Goal: Find specific page/section: Find specific page/section

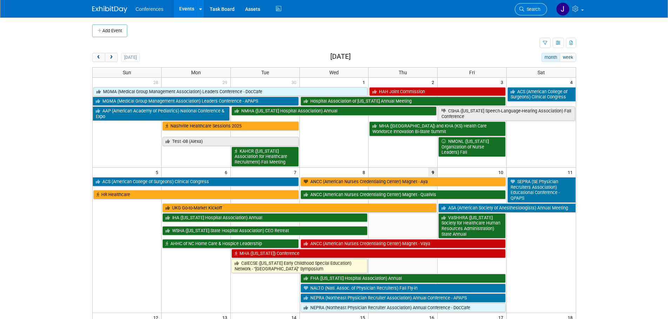
click at [538, 13] on link "Search" at bounding box center [531, 9] width 32 height 12
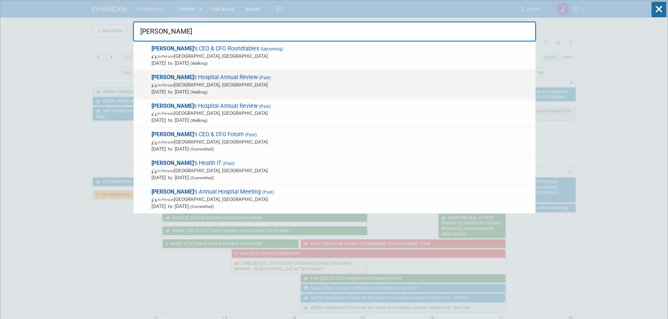
type input "[PERSON_NAME]"
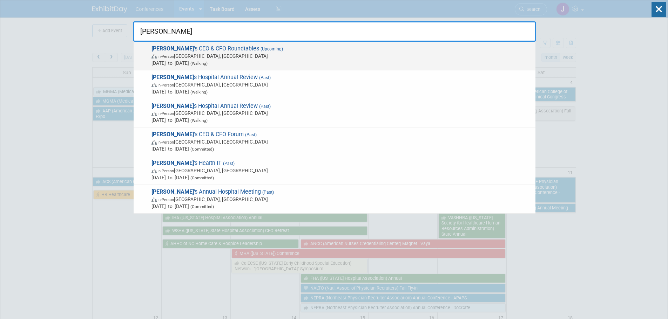
drag, startPoint x: 436, startPoint y: 74, endPoint x: 195, endPoint y: 51, distance: 241.6
click at [195, 51] on div "[PERSON_NAME] 's CEO & CFO Roundtables (Upcoming) In-Person [GEOGRAPHIC_DATA], …" at bounding box center [334, 128] width 403 height 172
click at [192, 56] on span "In-Person [GEOGRAPHIC_DATA], [GEOGRAPHIC_DATA]" at bounding box center [341, 56] width 380 height 7
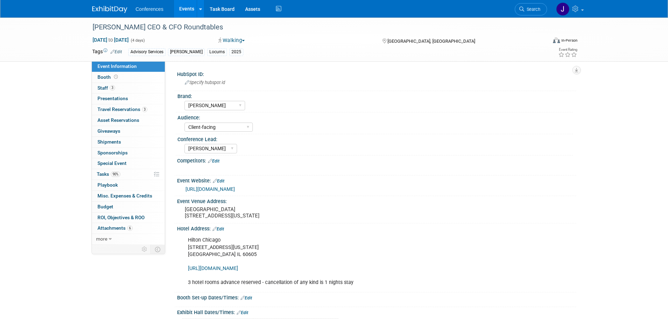
select select "[PERSON_NAME]"
select select "Client-facing"
select select "[PERSON_NAME]"
click at [119, 83] on link "3 Staff 3" at bounding box center [128, 88] width 73 height 11
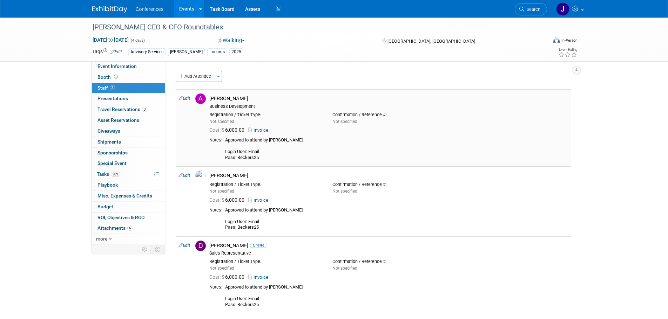
click at [269, 132] on link "Invoice" at bounding box center [259, 130] width 23 height 5
